Goal: Book appointment/travel/reservation

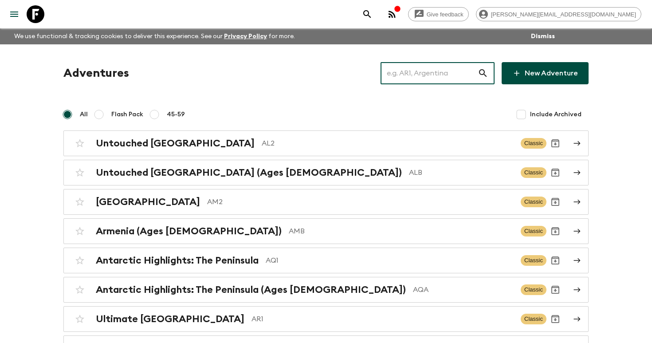
click at [418, 73] on input "text" at bounding box center [429, 73] width 97 height 25
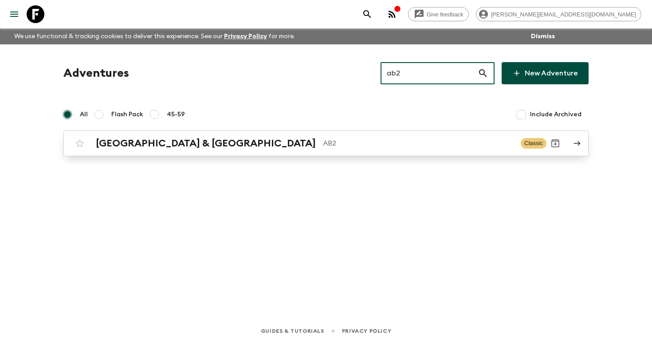
type input "ab2"
click at [206, 149] on div "Argentina & [GEOGRAPHIC_DATA] AB2 Classic" at bounding box center [309, 143] width 476 height 18
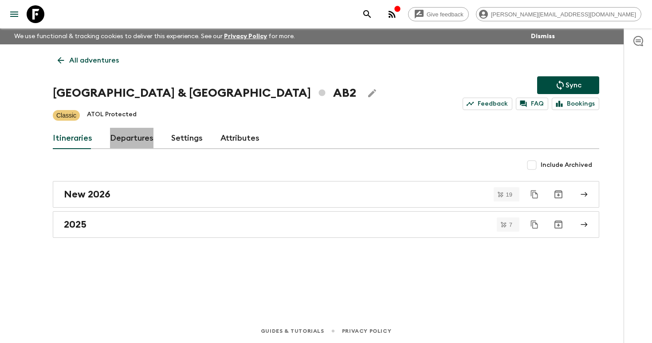
click at [132, 134] on link "Departures" at bounding box center [131, 138] width 43 height 21
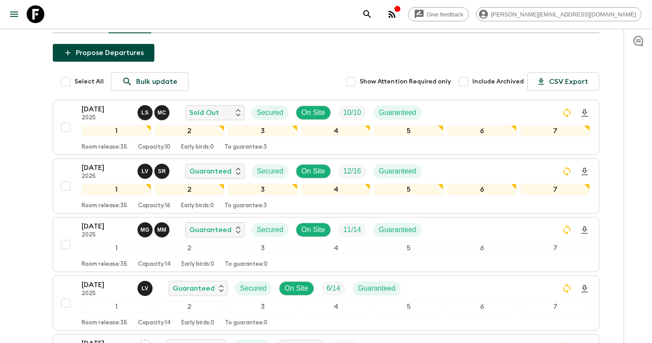
scroll to position [157, 0]
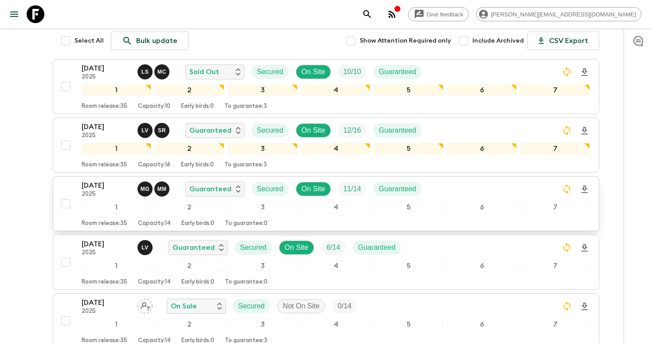
click at [90, 190] on p "[DATE]" at bounding box center [106, 185] width 49 height 11
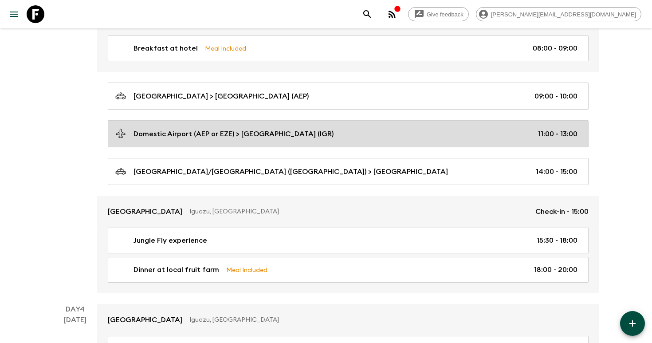
scroll to position [617, 0]
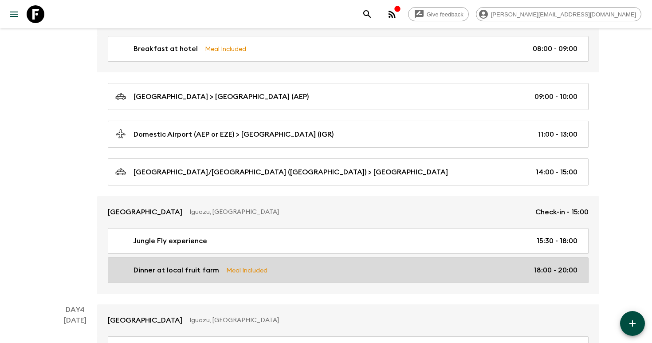
click at [209, 266] on p "Dinner at local fruit farm" at bounding box center [177, 270] width 86 height 11
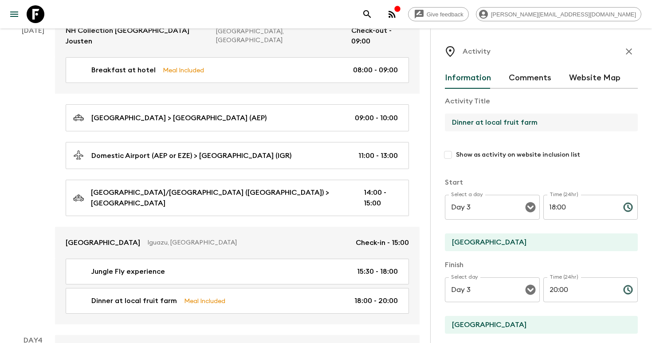
drag, startPoint x: 548, startPoint y: 123, endPoint x: 428, endPoint y: 124, distance: 120.3
click at [427, 124] on div "[GEOGRAPHIC_DATA] & [GEOGRAPHIC_DATA] • AB2 Departure [DATE] Room Release: 35 d…" at bounding box center [215, 224] width 430 height 1594
